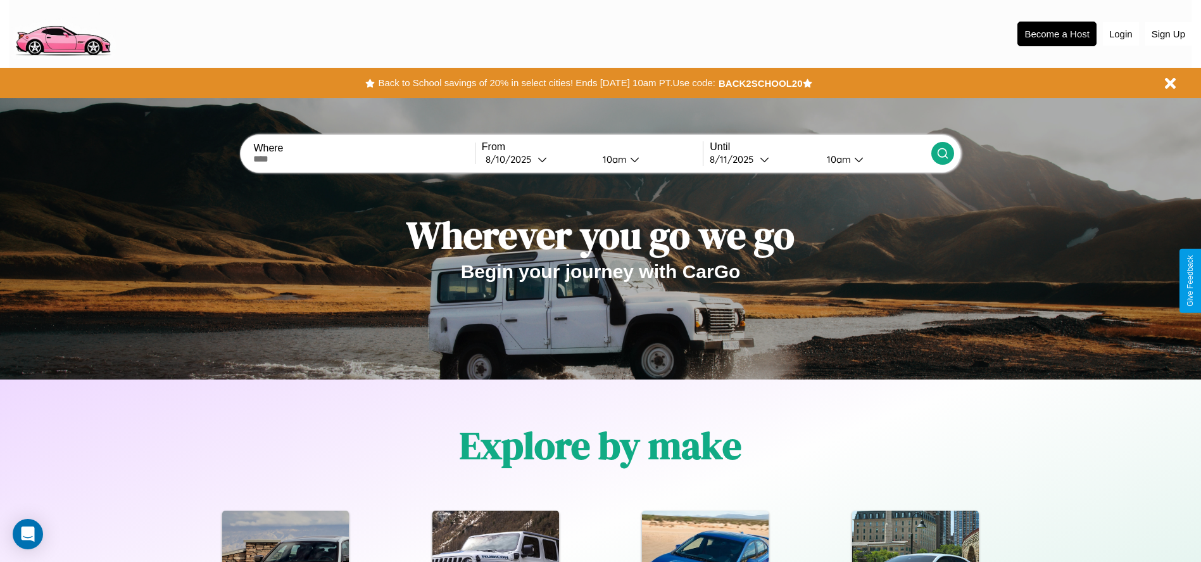
scroll to position [263, 0]
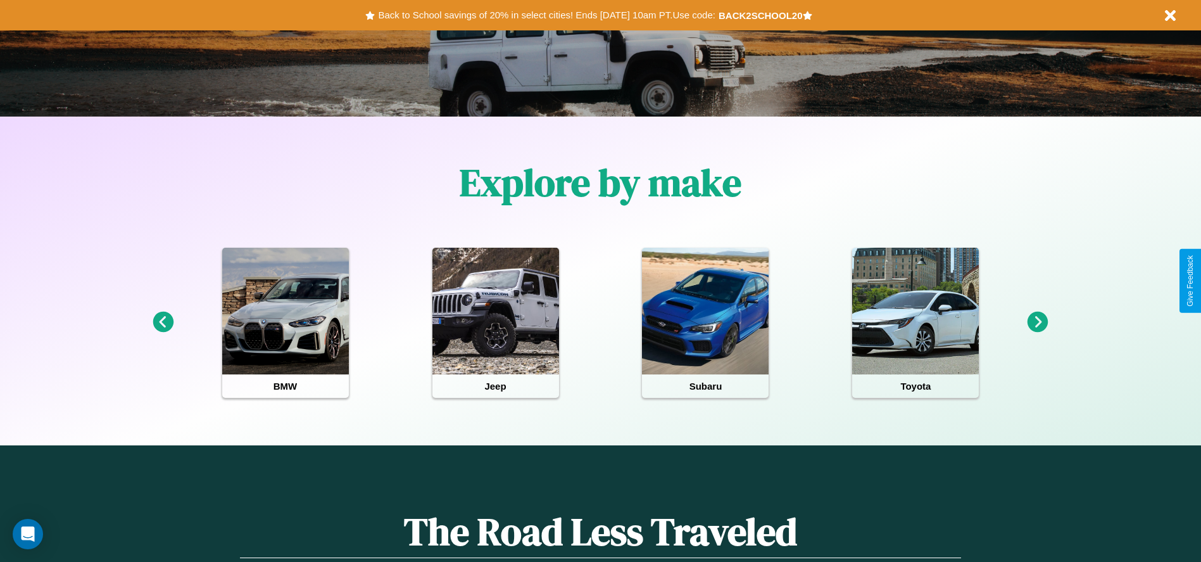
click at [1038, 322] on icon at bounding box center [1038, 322] width 21 height 21
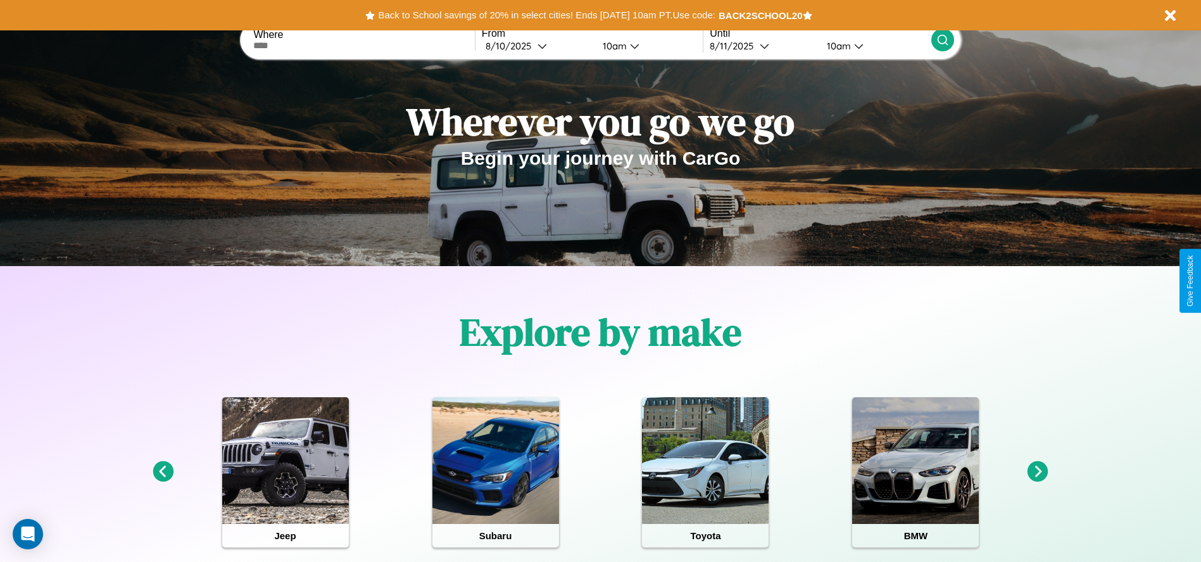
scroll to position [0, 0]
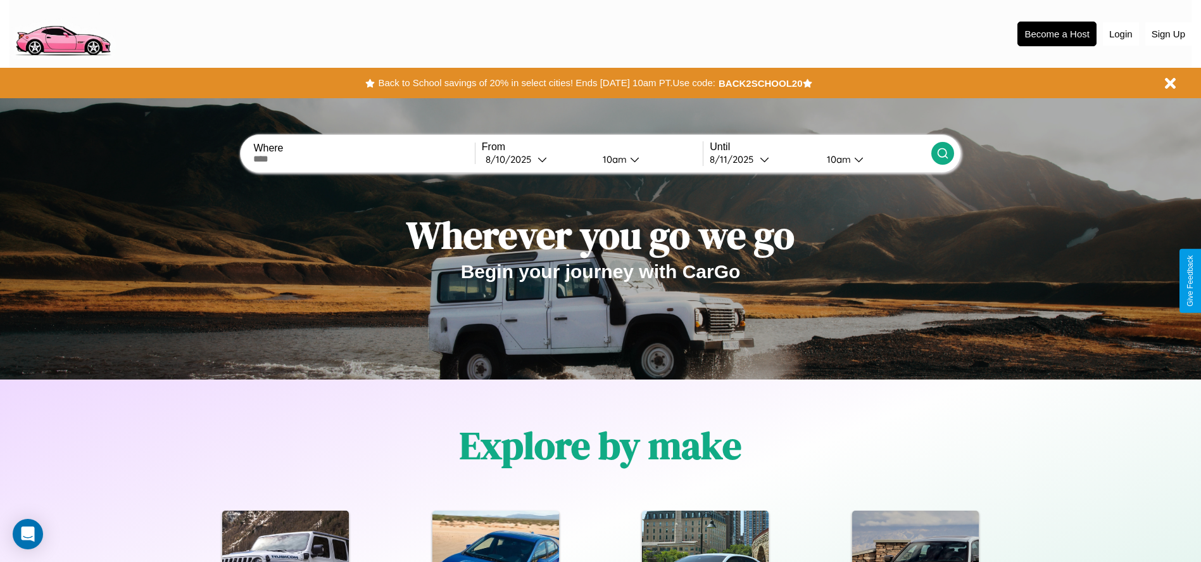
click at [364, 159] on input "text" at bounding box center [363, 159] width 221 height 10
type input "**********"
click at [537, 159] on div "8 / 10 / 2025" at bounding box center [512, 159] width 52 height 12
select select "*"
select select "****"
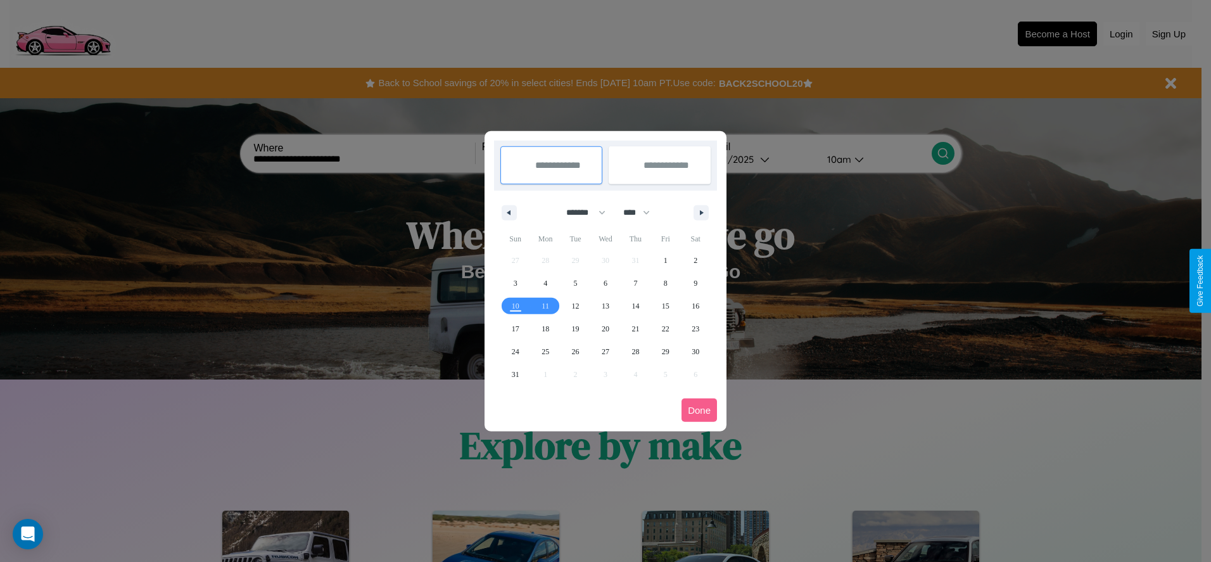
click at [580, 212] on select "******* ******** ***** ***** *** **** **** ****** ********* ******* ******** **…" at bounding box center [584, 212] width 54 height 21
click at [635, 351] on span "28" at bounding box center [635, 351] width 8 height 23
type input "**********"
click at [701, 212] on icon "button" at bounding box center [703, 212] width 6 height 5
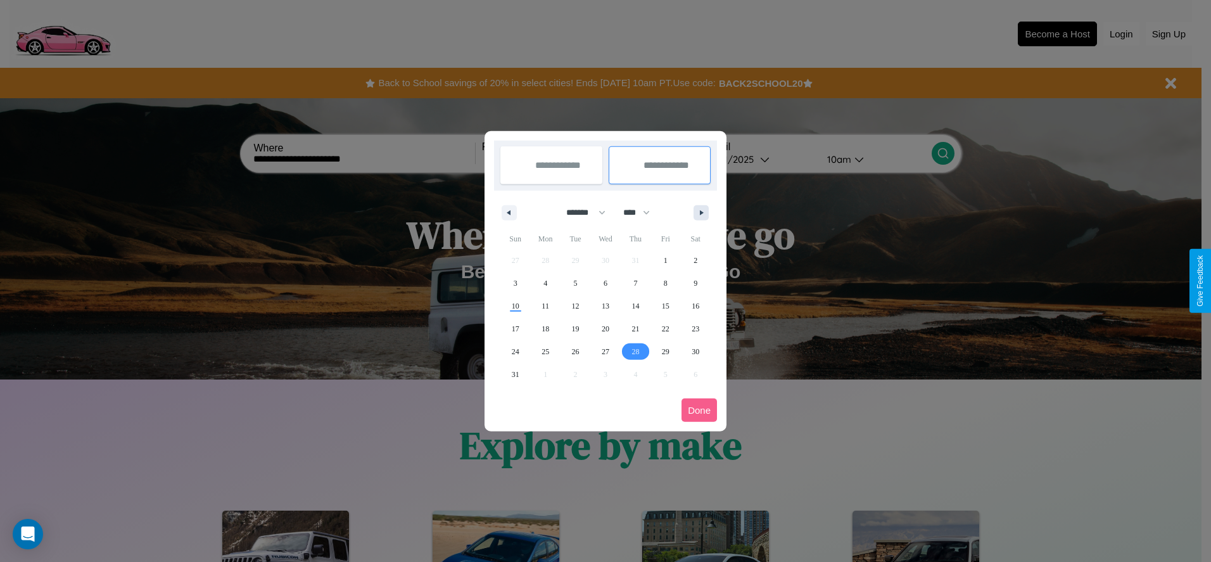
select select "*"
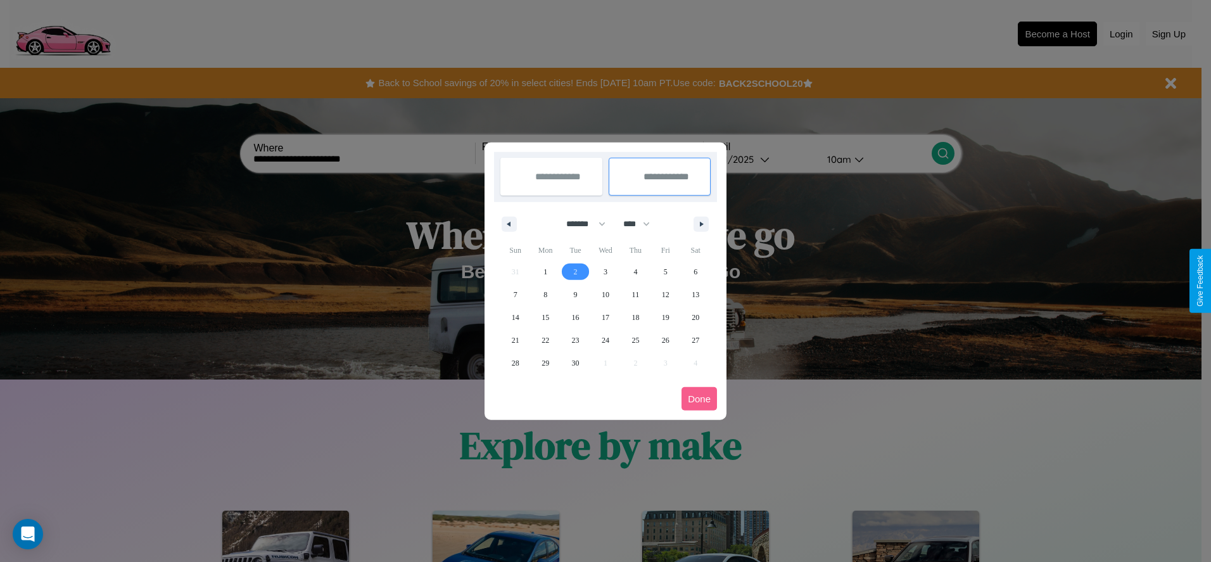
click at [575, 271] on span "2" at bounding box center [576, 271] width 4 height 23
type input "**********"
select select "*"
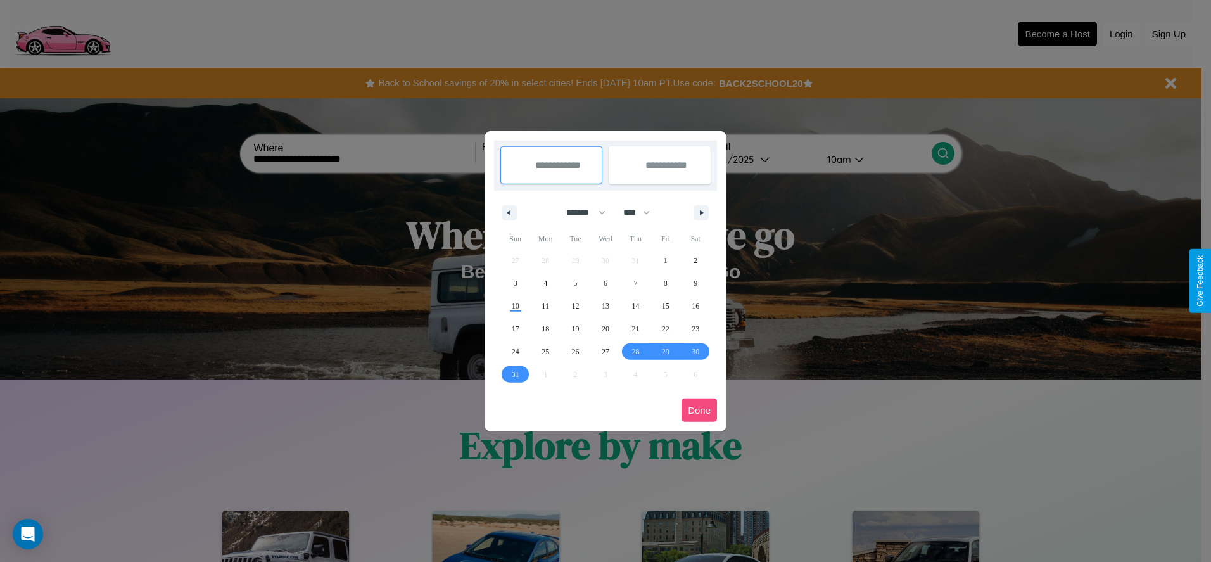
click at [699, 410] on button "Done" at bounding box center [698, 409] width 35 height 23
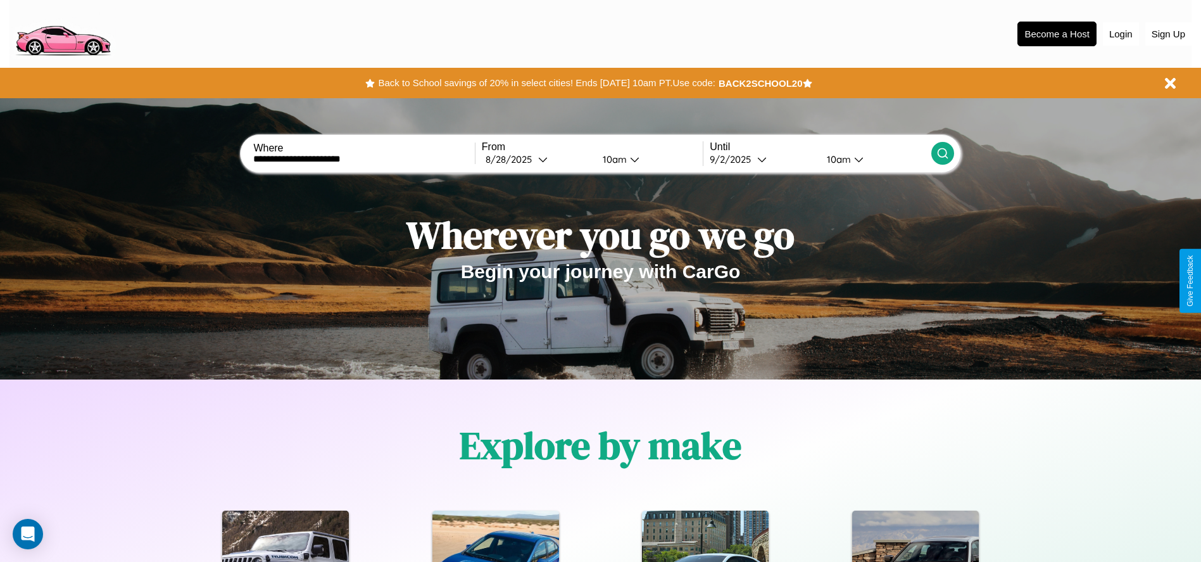
click at [942, 153] on icon at bounding box center [942, 153] width 13 height 13
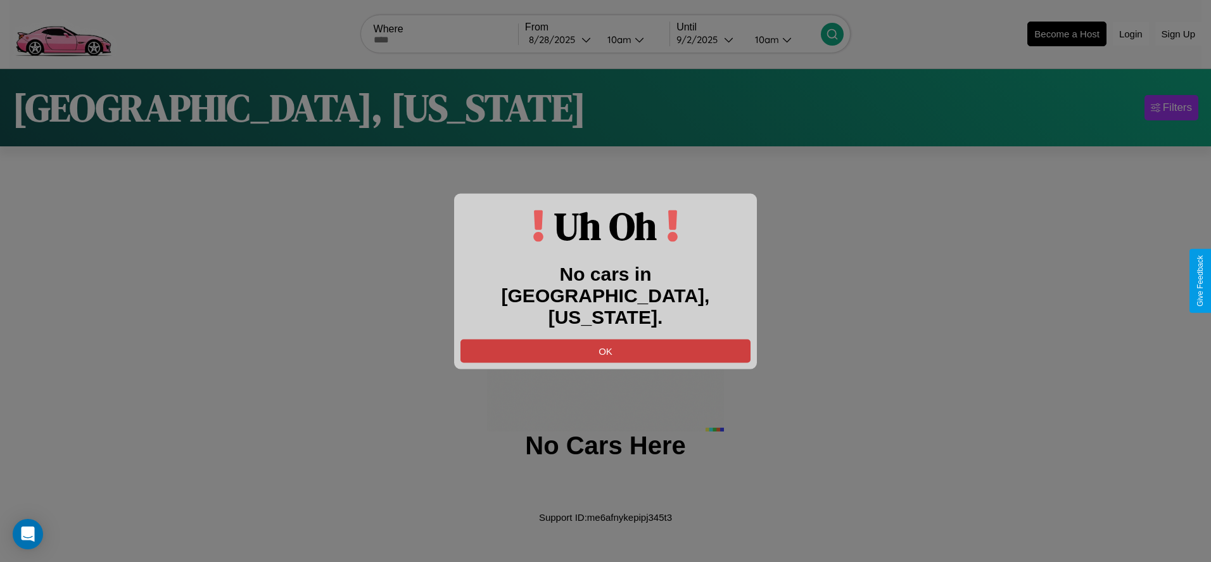
click at [605, 339] on button "OK" at bounding box center [605, 350] width 290 height 23
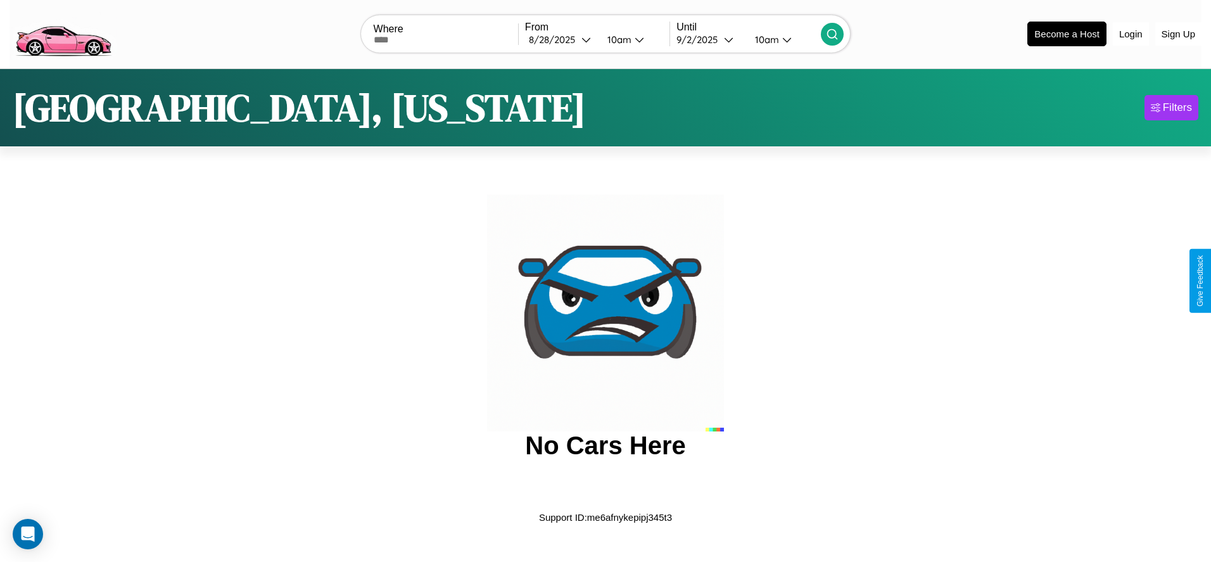
click at [63, 32] on img at bounding box center [62, 32] width 107 height 53
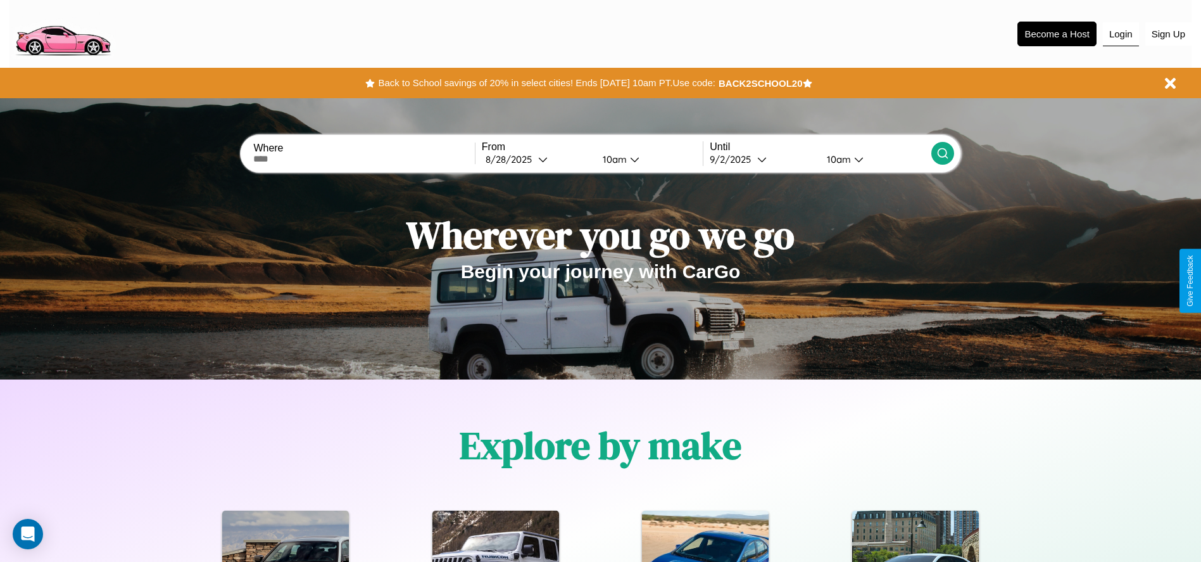
click at [1121, 34] on button "Login" at bounding box center [1121, 34] width 36 height 24
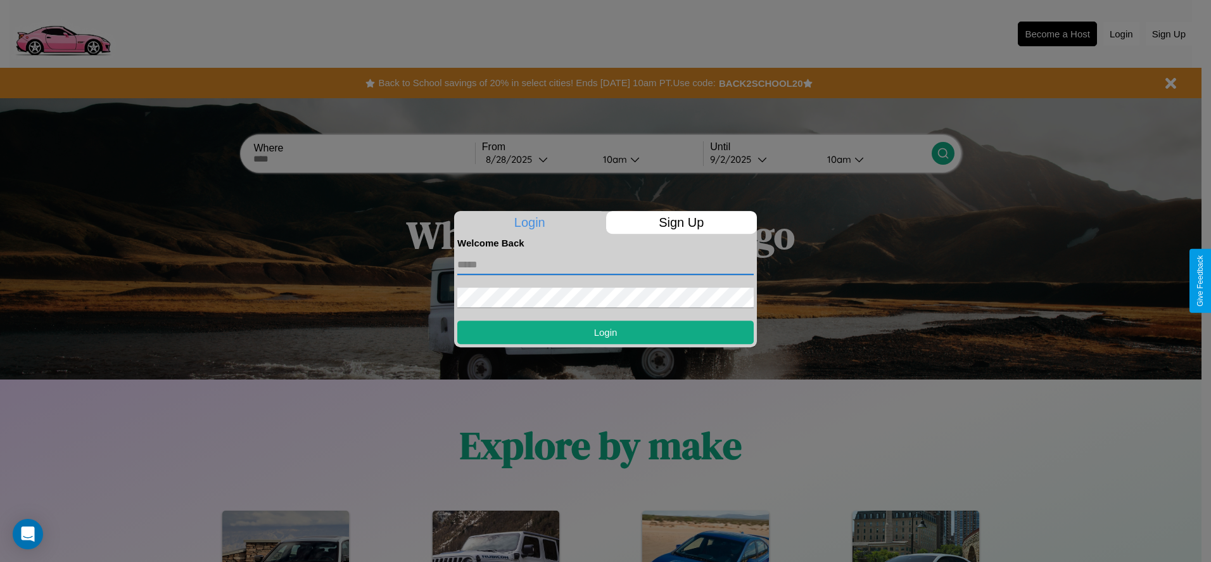
click at [605, 264] on input "text" at bounding box center [605, 265] width 296 height 20
type input "**********"
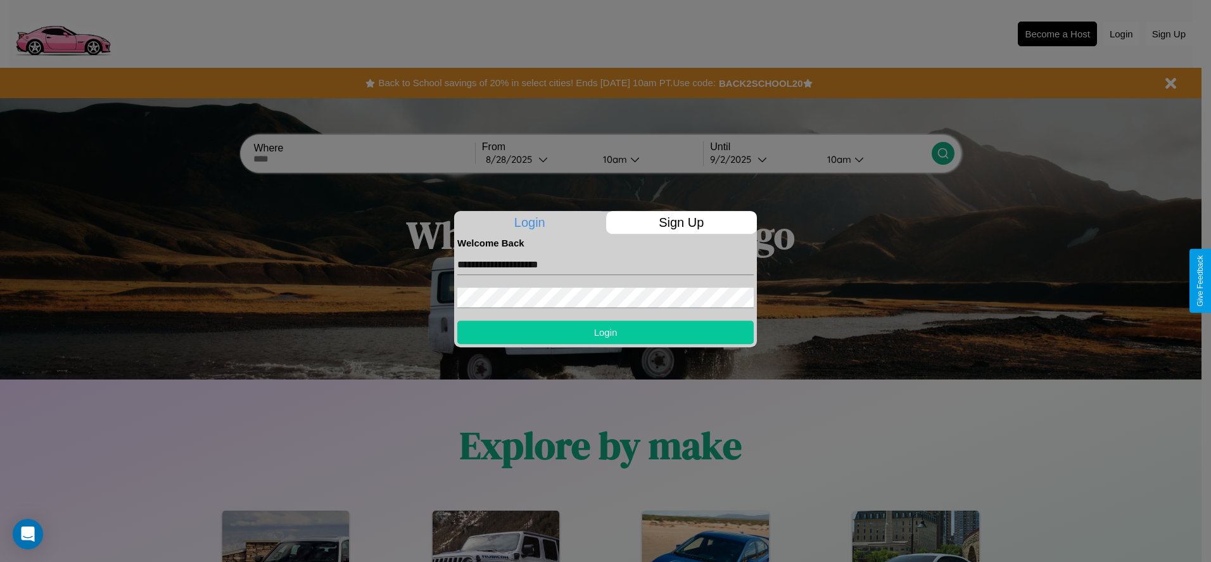
click at [605, 332] on button "Login" at bounding box center [605, 331] width 296 height 23
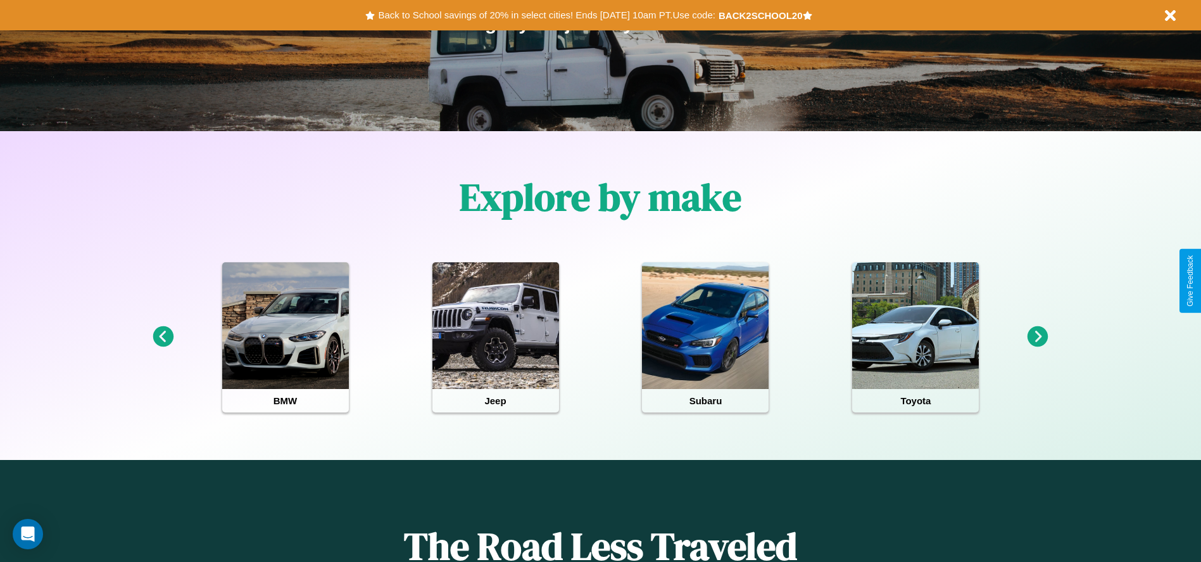
scroll to position [263, 0]
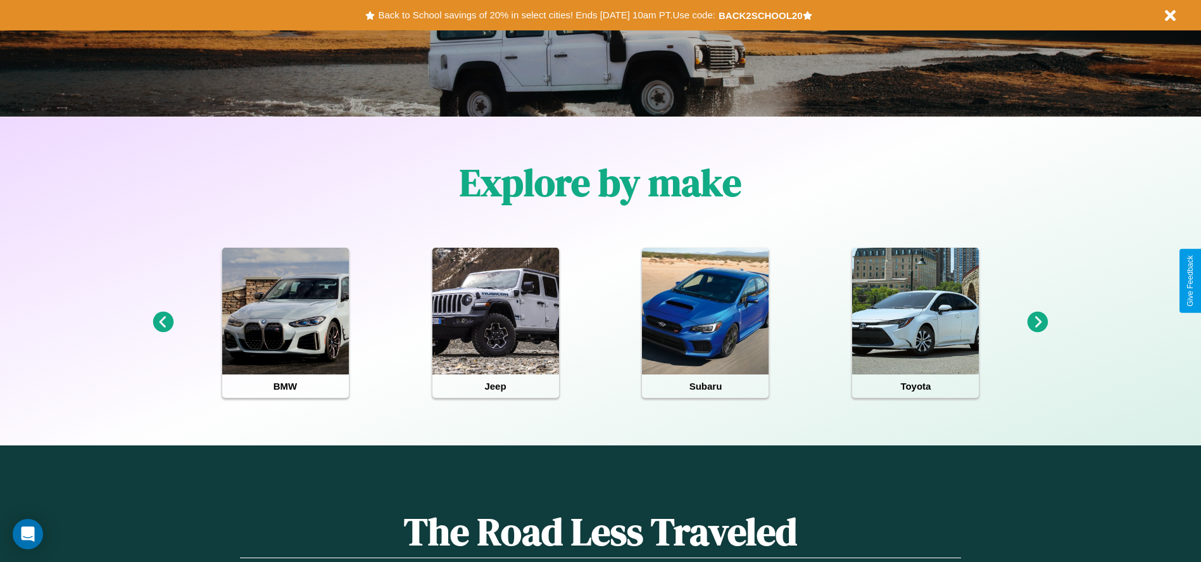
click at [1038, 322] on icon at bounding box center [1038, 322] width 21 height 21
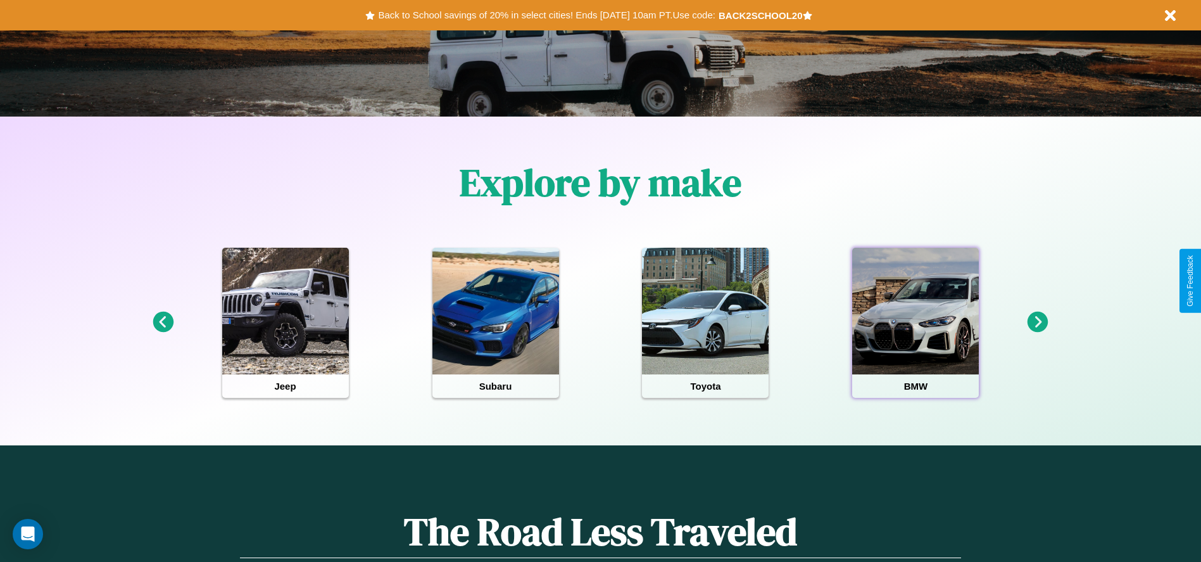
click at [916, 322] on div at bounding box center [915, 311] width 127 height 127
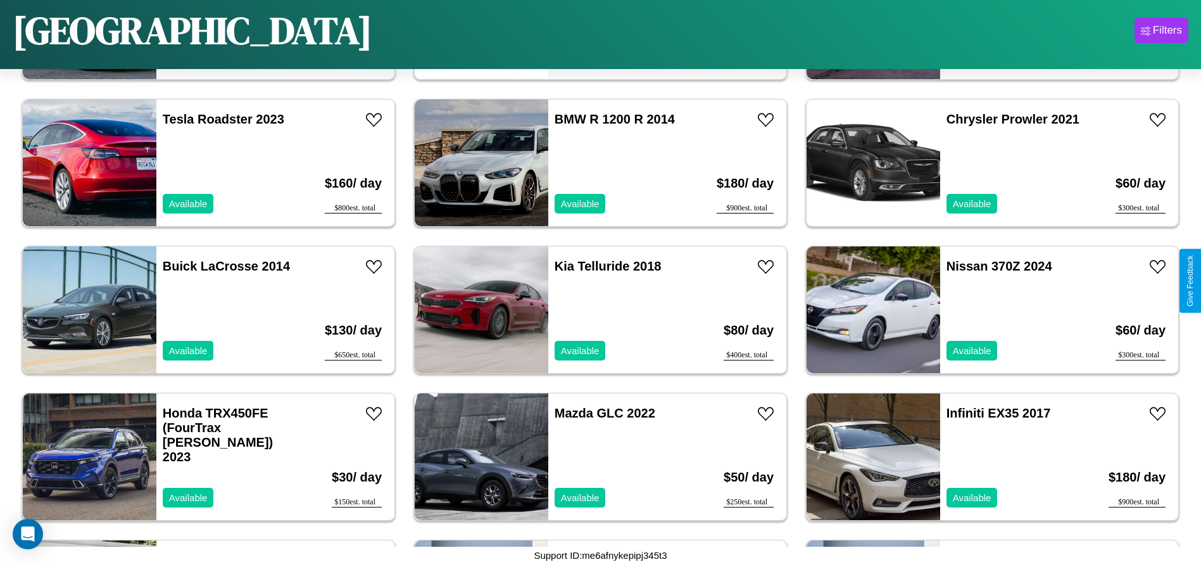
scroll to position [6164, 0]
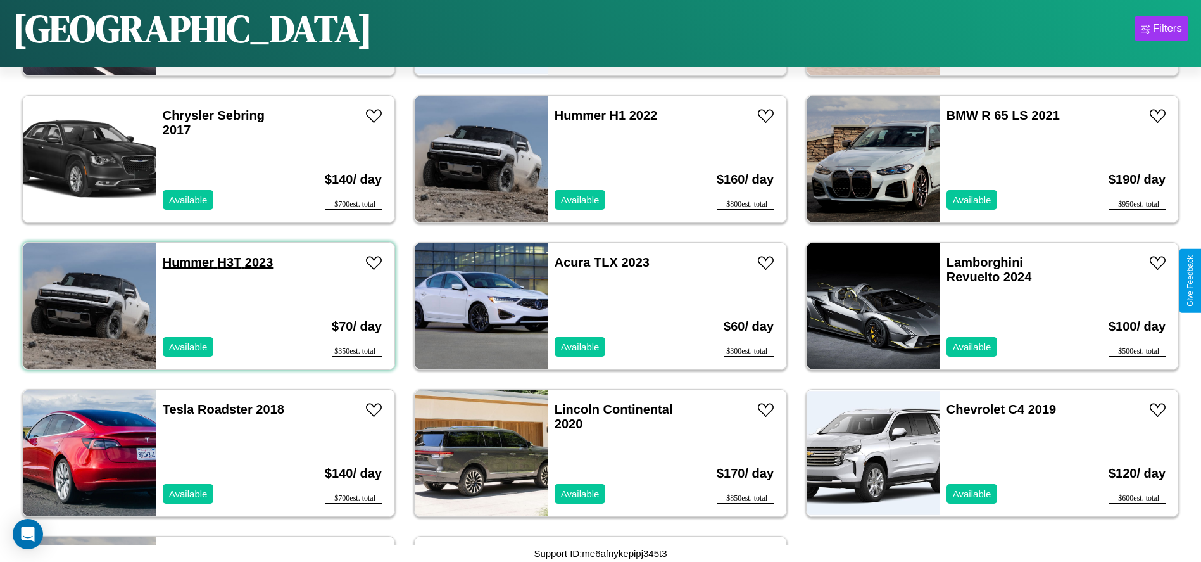
click at [187, 262] on link "Hummer H3T 2023" at bounding box center [218, 262] width 111 height 14
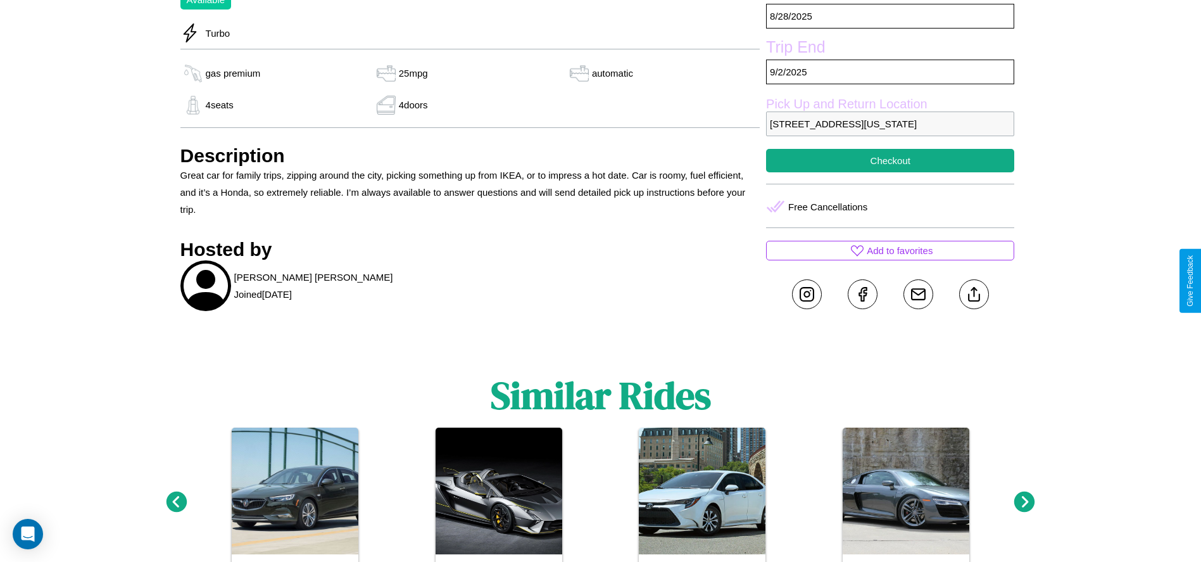
scroll to position [478, 0]
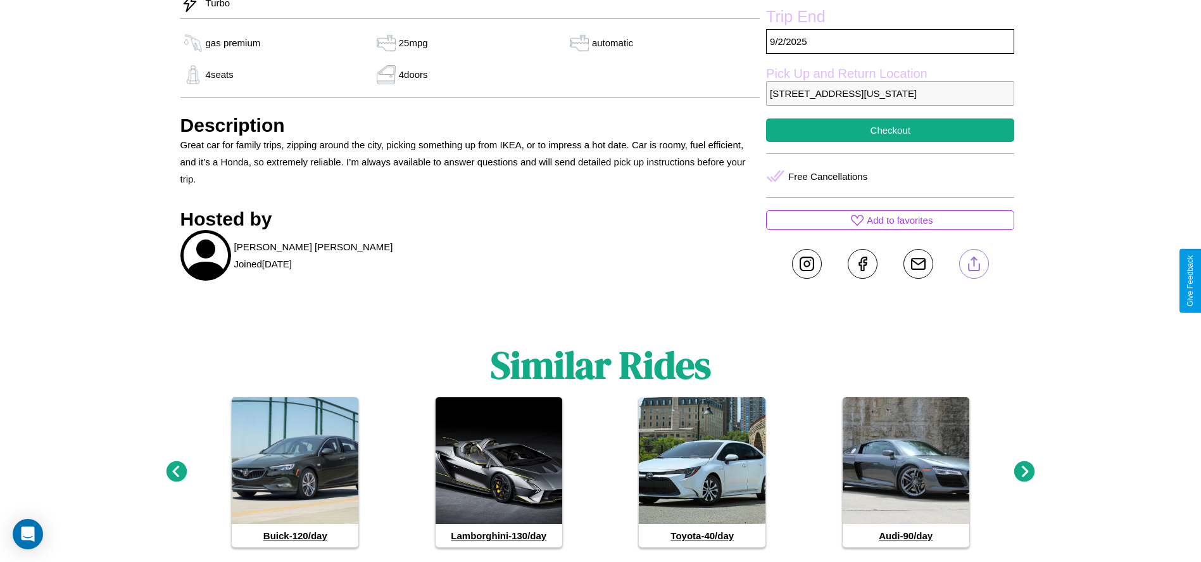
click at [974, 266] on line at bounding box center [974, 261] width 0 height 9
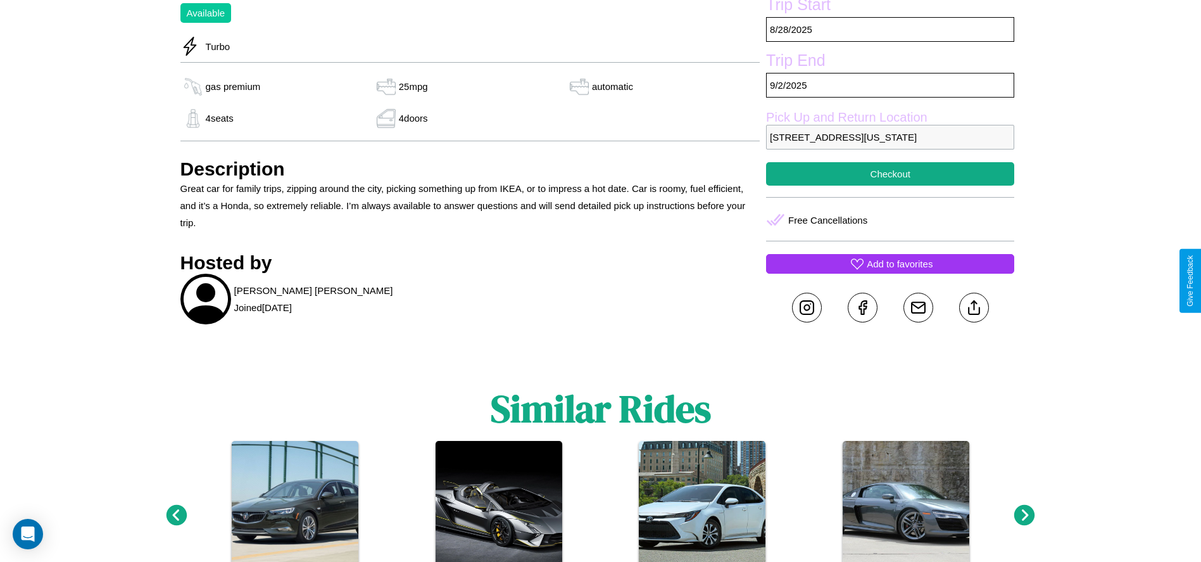
click at [890, 272] on p "Add to favorites" at bounding box center [900, 263] width 66 height 17
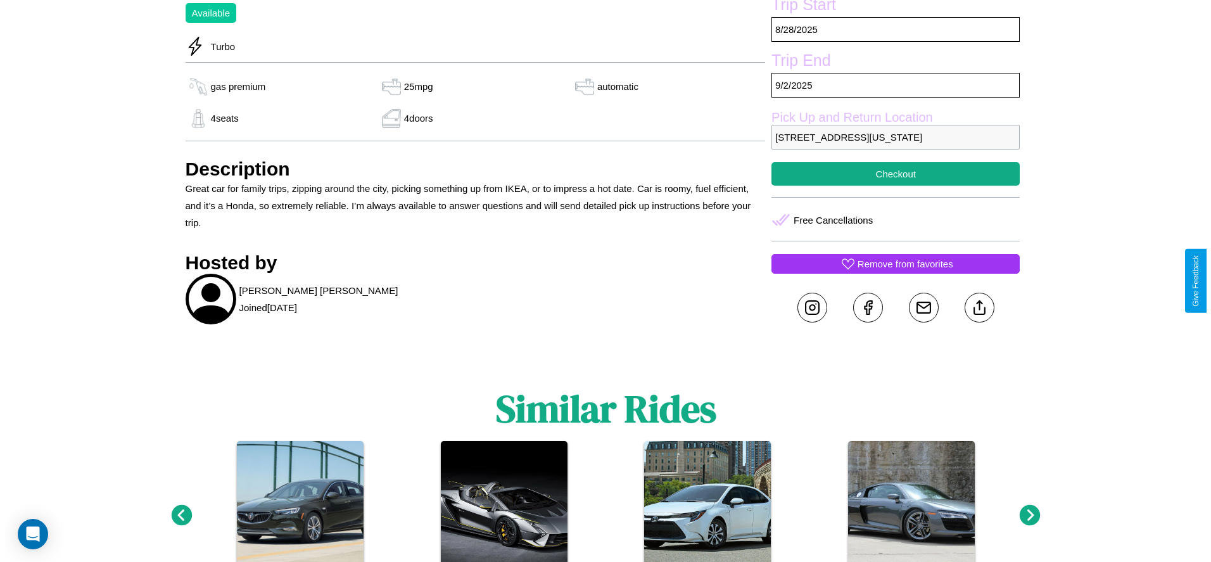
scroll to position [344, 0]
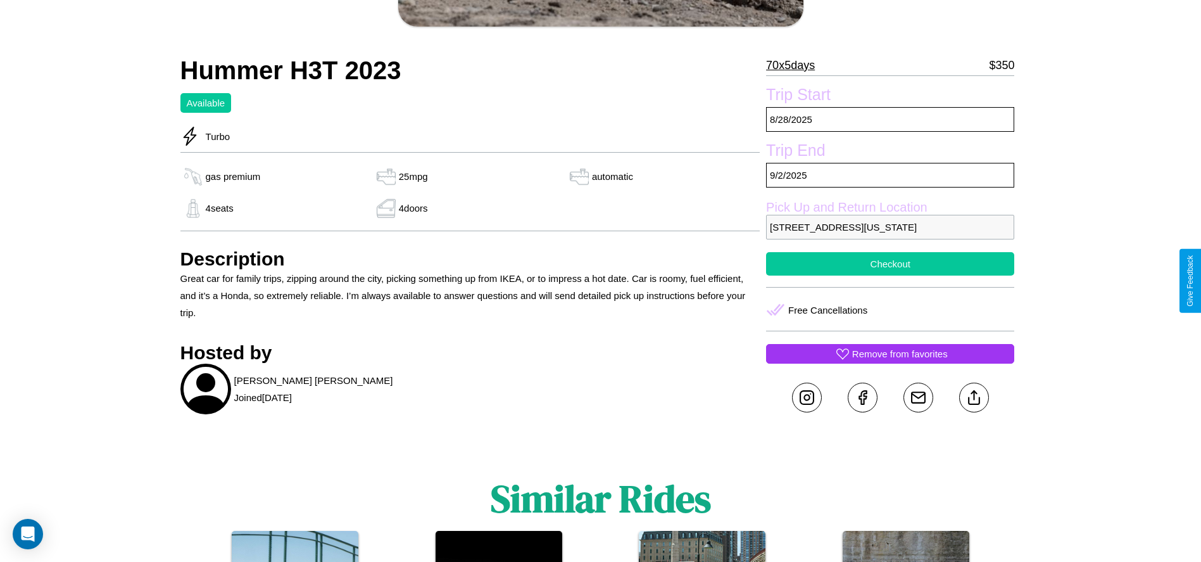
click at [890, 275] on button "Checkout" at bounding box center [890, 263] width 248 height 23
